Goal: Communication & Community: Answer question/provide support

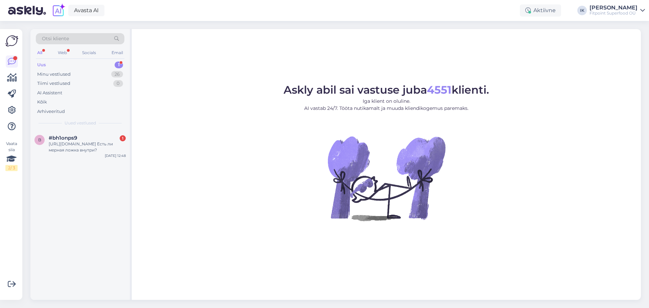
click at [98, 145] on div "[URL][DOMAIN_NAME] Есть ли мерная ложка внутри?" at bounding box center [87, 147] width 77 height 12
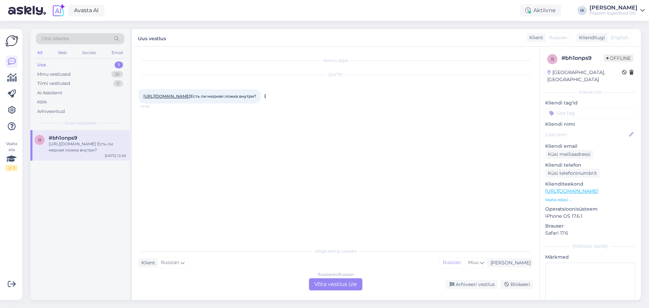
click at [190, 94] on link "[URL][DOMAIN_NAME]" at bounding box center [166, 96] width 47 height 5
click at [331, 286] on div "Russian to Russian Võta vestlus üle" at bounding box center [335, 284] width 53 height 12
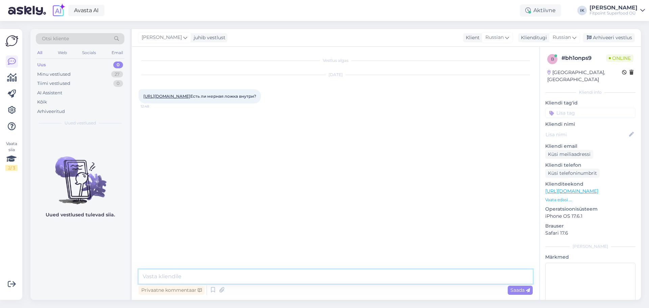
click at [300, 272] on textarea at bounding box center [336, 276] width 394 height 14
type textarea "L"
type textarea "j"
type textarea "L"
type textarea "j"
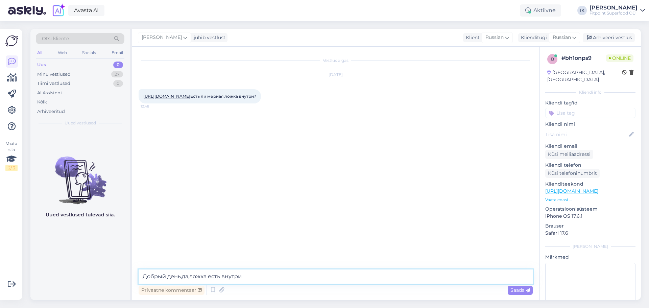
type textarea "Добрый день,да,ложка есть внутри"
